Goal: Task Accomplishment & Management: Complete application form

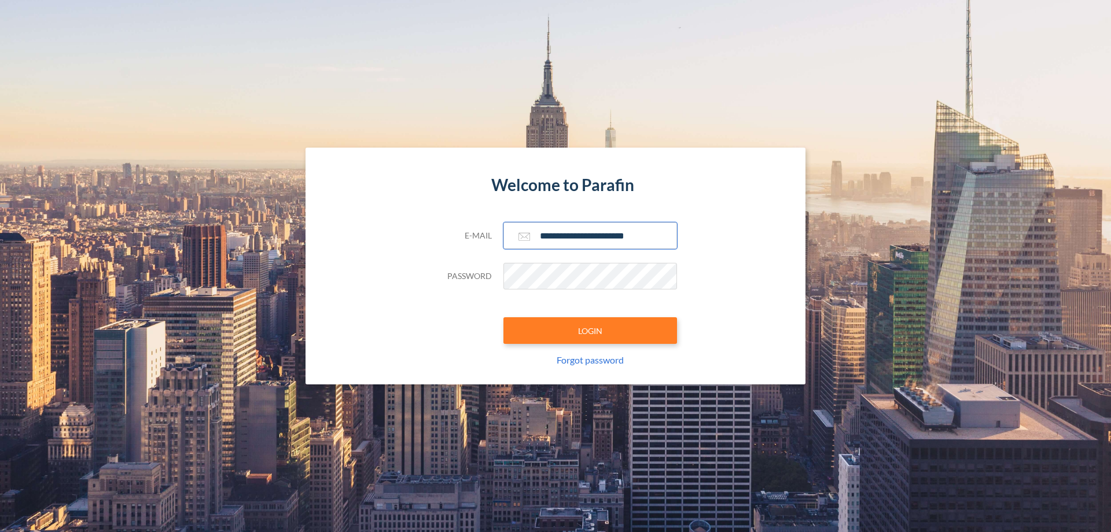
type input "**********"
click at [590, 330] on button "LOGIN" at bounding box center [590, 330] width 174 height 27
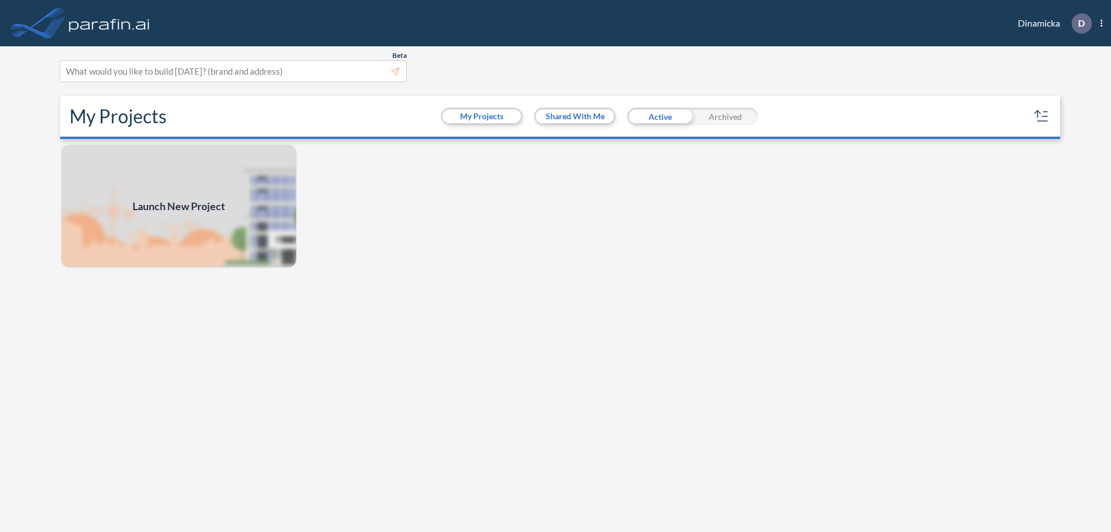
scroll to position [3, 0]
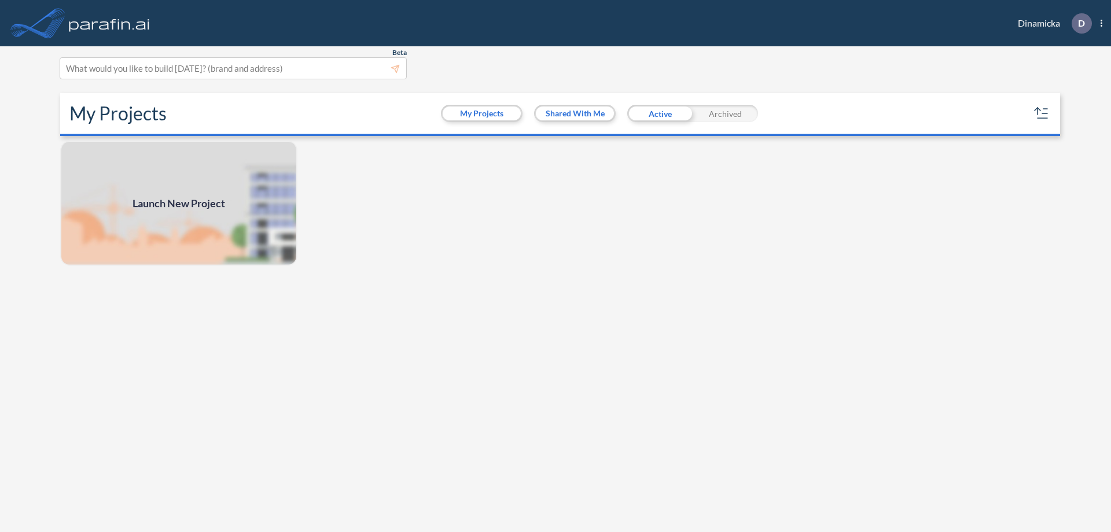
click at [179, 203] on span "Launch New Project" at bounding box center [178, 204] width 93 height 16
